Goal: Information Seeking & Learning: Learn about a topic

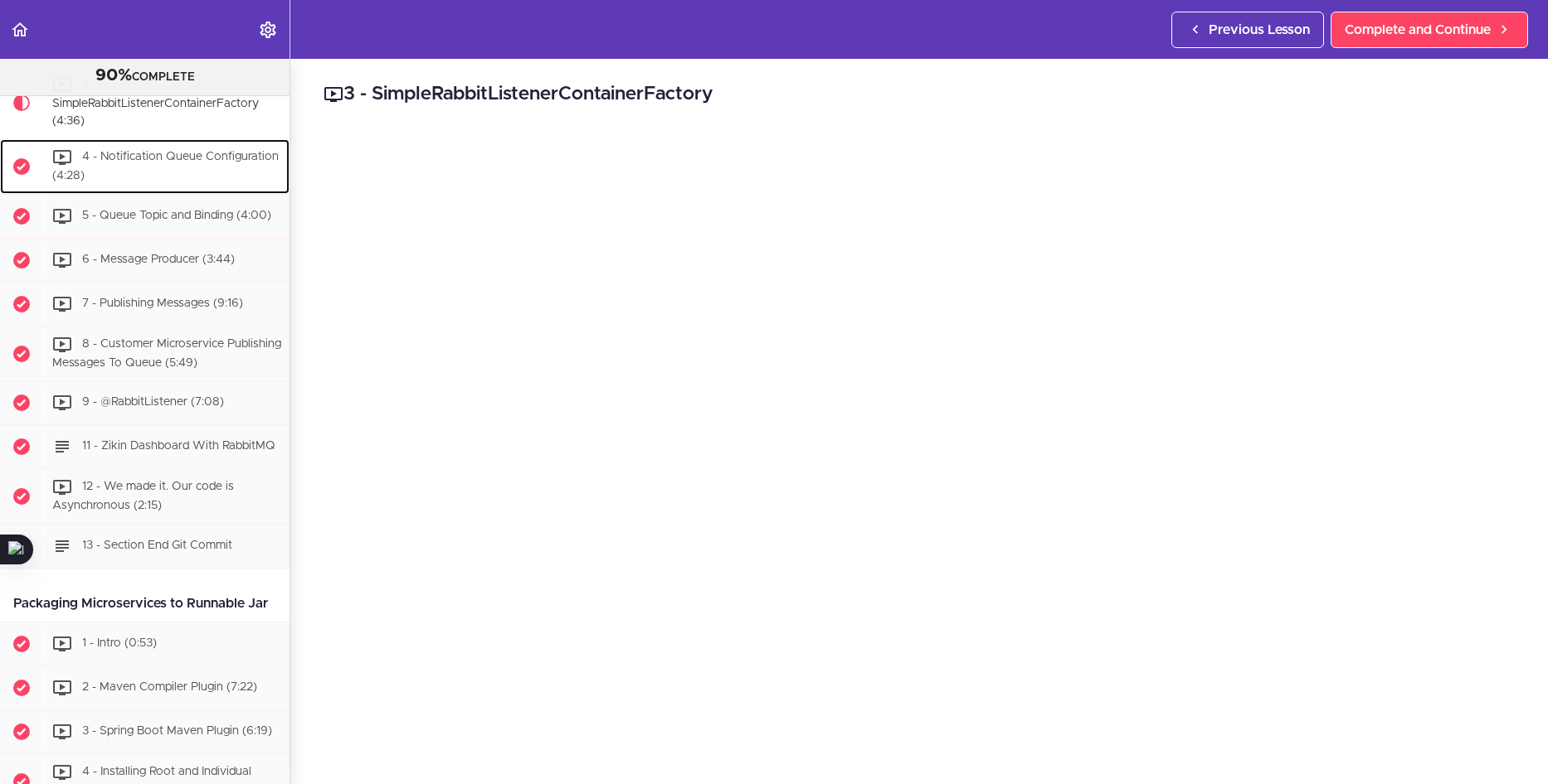
click at [152, 182] on span "4 - Notification Queue Configuration (4:28)" at bounding box center [165, 165] width 226 height 30
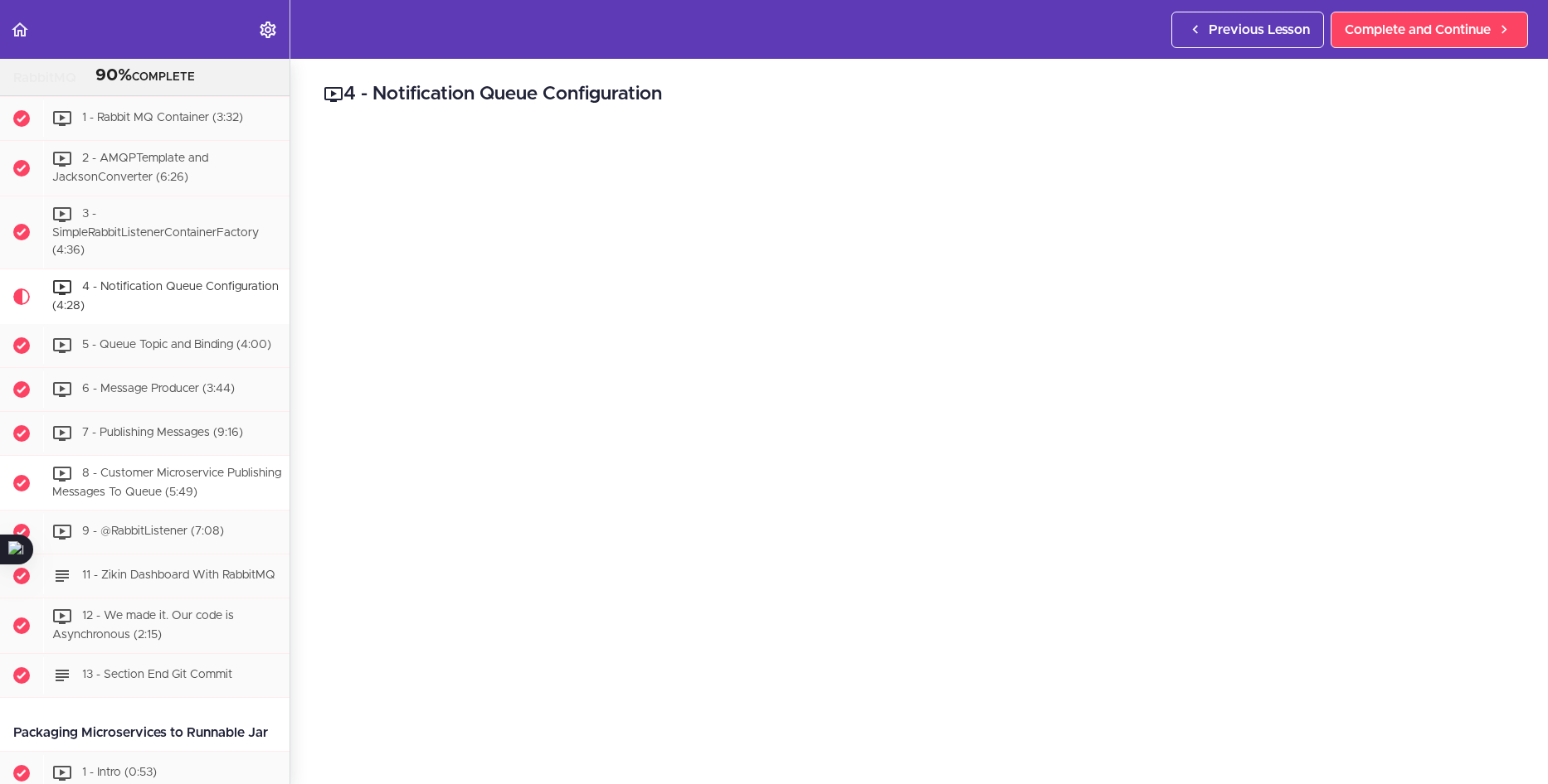
scroll to position [3395, 0]
